Goal: Task Accomplishment & Management: Use online tool/utility

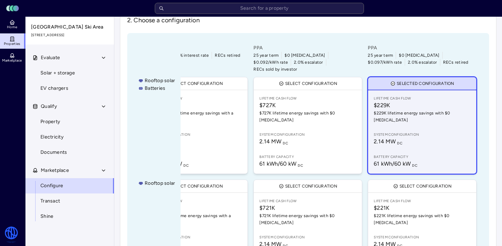
scroll to position [138, 0]
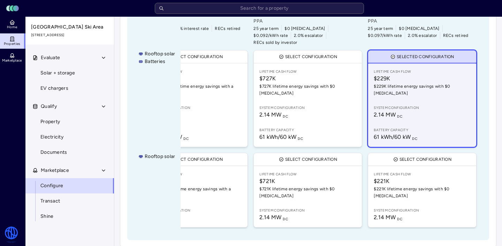
click at [414, 111] on span "2.14 MW DC" at bounding box center [421, 115] width 97 height 8
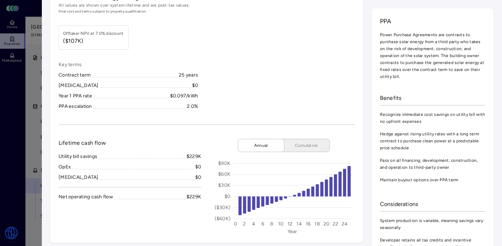
scroll to position [34, 0]
drag, startPoint x: 90, startPoint y: 43, endPoint x: 63, endPoint y: 40, distance: 26.6
click at [63, 40] on span "($107K)" at bounding box center [93, 42] width 60 height 8
copy span "($107K)"
